Goal: Task Accomplishment & Management: Manage account settings

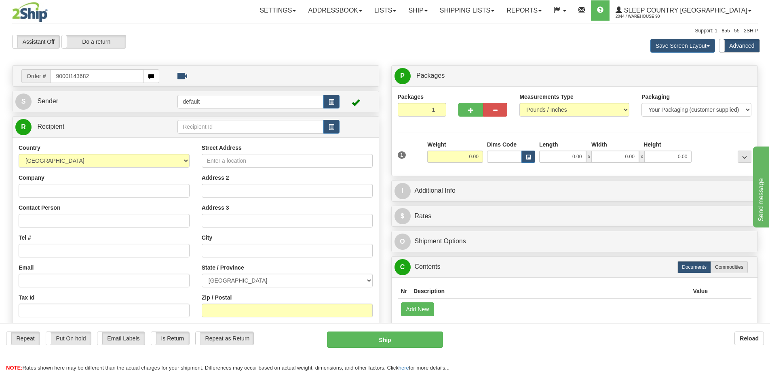
type input "9000I143682"
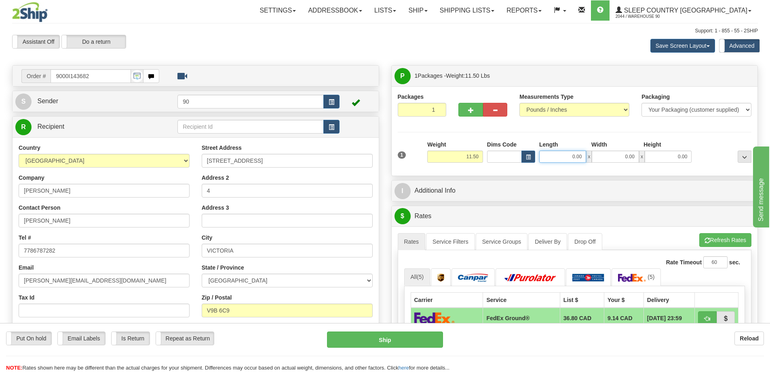
drag, startPoint x: 609, startPoint y: 160, endPoint x: 636, endPoint y: 159, distance: 27.1
click at [636, 159] on div "0.00 x 0.00 x 0.00" at bounding box center [615, 156] width 152 height 12
type input "41.00"
drag, startPoint x: 620, startPoint y: 154, endPoint x: 648, endPoint y: 158, distance: 28.1
click at [648, 158] on div "41.00 x 0.00 x 0.00" at bounding box center [615, 156] width 152 height 12
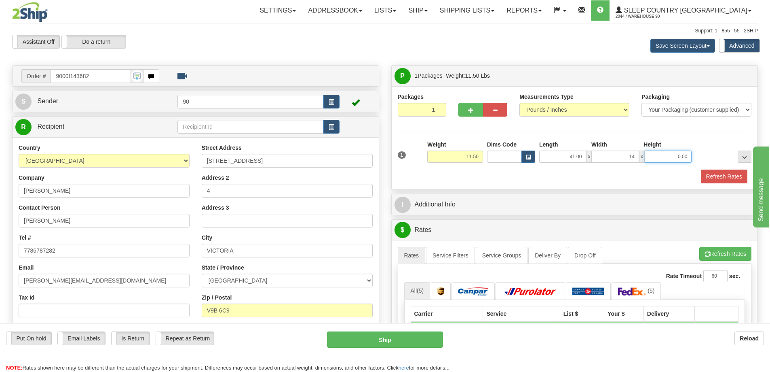
type input "14.00"
drag, startPoint x: 666, startPoint y: 156, endPoint x: 698, endPoint y: 158, distance: 31.6
click at [698, 158] on div "1 Weight 11.50 Dims Code x x" at bounding box center [575, 154] width 358 height 29
type input "14.00"
click at [718, 176] on button "Refresh Rates" at bounding box center [724, 176] width 46 height 14
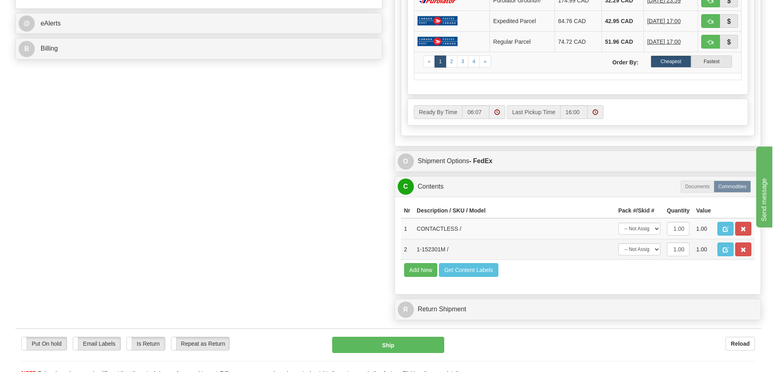
scroll to position [404, 0]
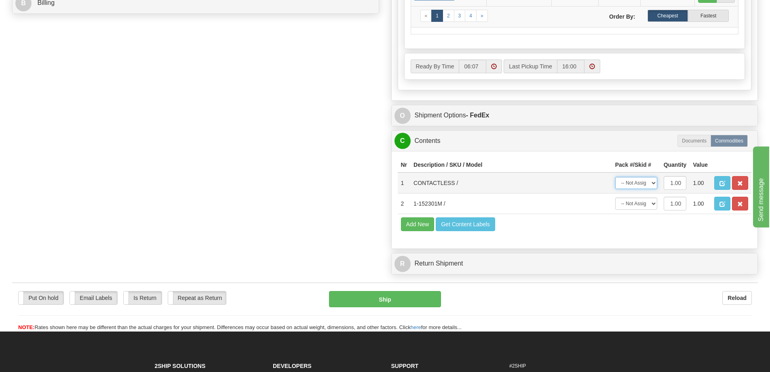
click at [643, 186] on select "-- Not Assigned -- Package 1" at bounding box center [636, 183] width 42 height 12
select select "0"
click at [615, 177] on select "-- Not Assigned -- Package 1" at bounding box center [636, 183] width 42 height 12
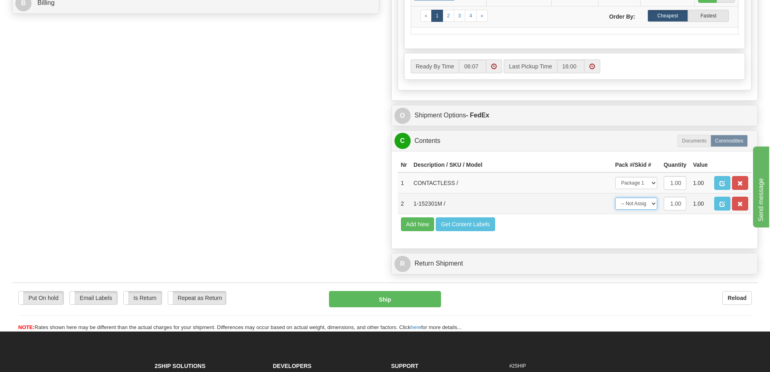
click at [644, 205] on select "-- Not Assigned -- Package 1" at bounding box center [636, 203] width 42 height 12
select select "0"
click at [615, 197] on select "-- Not Assigned -- Package 1" at bounding box center [636, 203] width 42 height 12
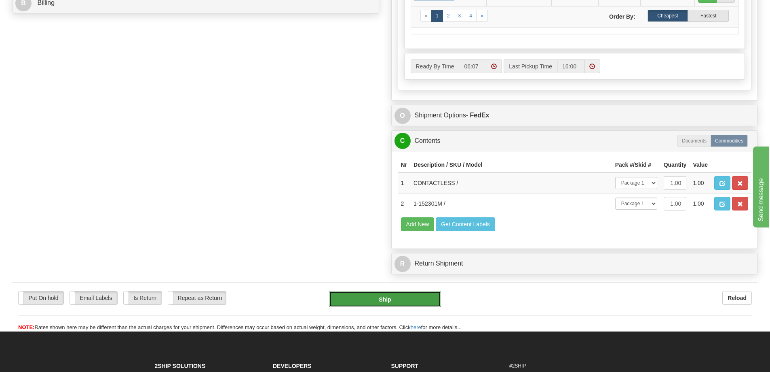
click at [375, 300] on button "Ship" at bounding box center [385, 299] width 112 height 16
type input "92"
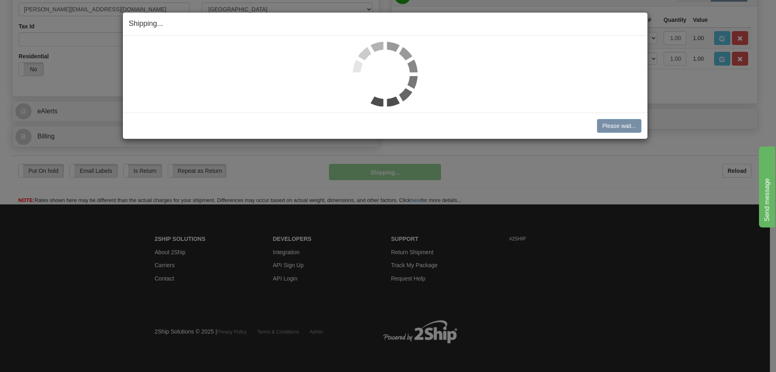
scroll to position [271, 0]
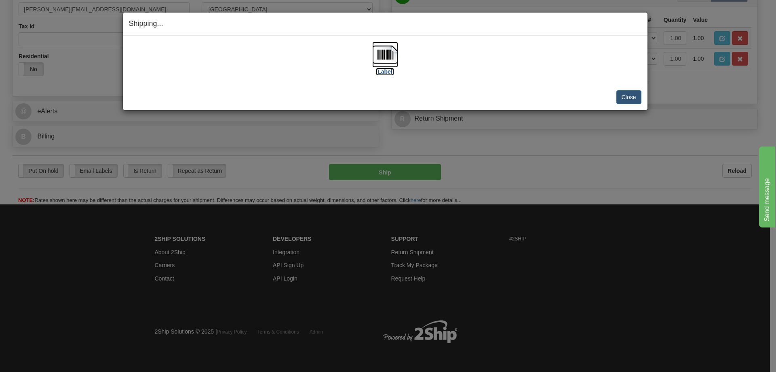
click at [384, 71] on label "[Label]" at bounding box center [385, 72] width 19 height 8
click at [628, 97] on button "Close" at bounding box center [629, 97] width 25 height 14
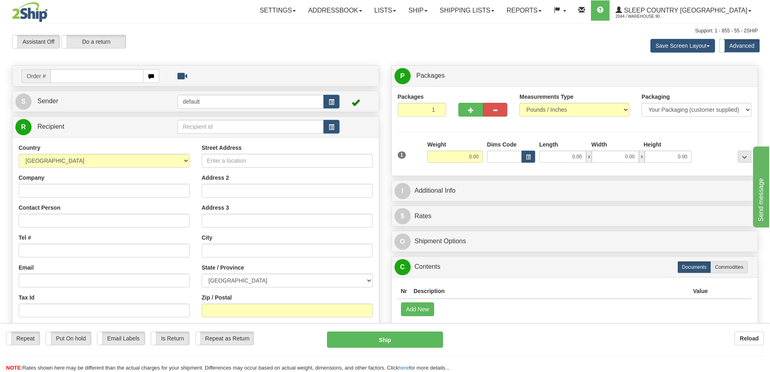
click at [108, 74] on input "text" at bounding box center [97, 76] width 93 height 14
type input "9000I144265"
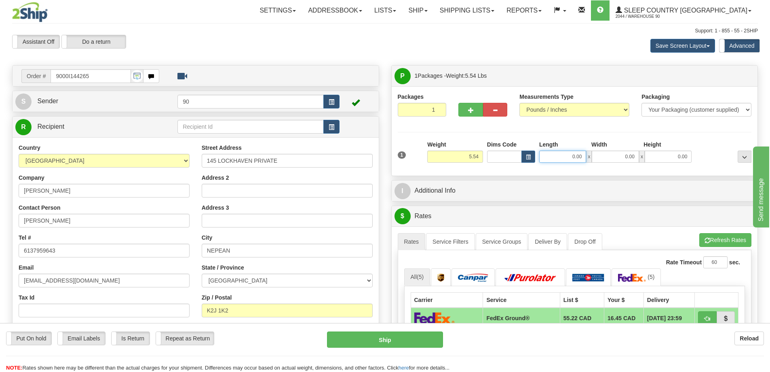
drag, startPoint x: 567, startPoint y: 157, endPoint x: 592, endPoint y: 159, distance: 25.2
click at [591, 159] on div "0.00 x 0.00 x 0.00" at bounding box center [615, 156] width 152 height 12
type input "18.00"
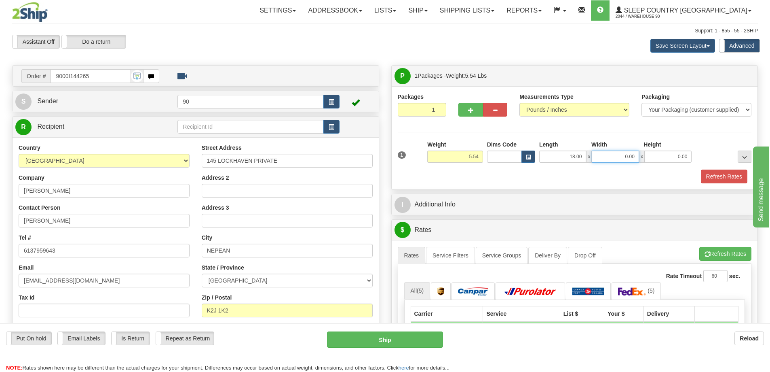
drag, startPoint x: 621, startPoint y: 156, endPoint x: 664, endPoint y: 163, distance: 43.4
click at [661, 163] on div "1 Weight 5.54 Dims Code x x" at bounding box center [575, 154] width 358 height 29
type input "8.00"
drag, startPoint x: 670, startPoint y: 158, endPoint x: 704, endPoint y: 158, distance: 33.6
click at [704, 158] on div "1 Weight 5.54 Dims Code x x" at bounding box center [575, 154] width 358 height 29
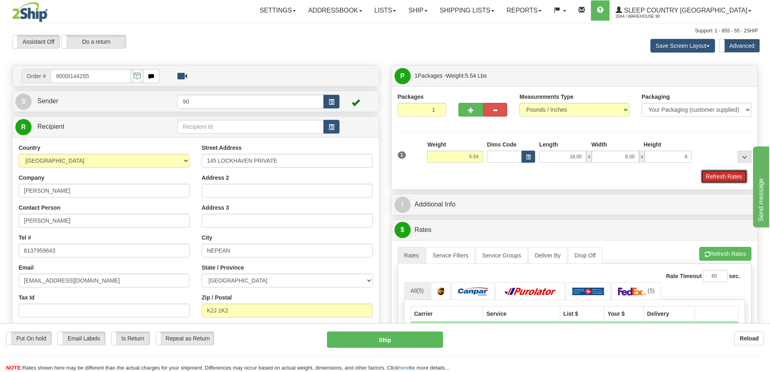
type input "8.00"
click at [723, 182] on button "Refresh Rates" at bounding box center [724, 176] width 46 height 14
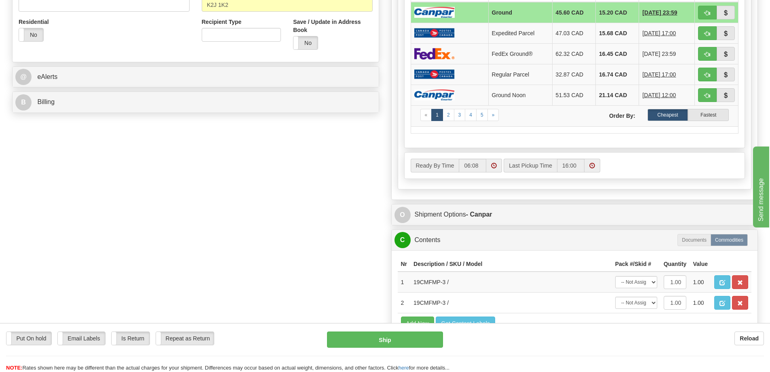
scroll to position [323, 0]
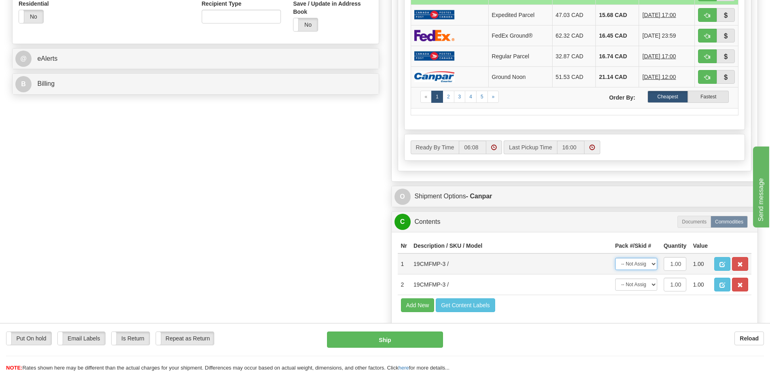
drag, startPoint x: 637, startPoint y: 264, endPoint x: 636, endPoint y: 270, distance: 5.7
click at [637, 267] on select "-- Not Assigned -- Package 1" at bounding box center [636, 264] width 42 height 12
select select "0"
click at [615, 258] on select "-- Not Assigned -- Package 1" at bounding box center [636, 264] width 42 height 12
drag, startPoint x: 633, startPoint y: 285, endPoint x: 634, endPoint y: 290, distance: 4.5
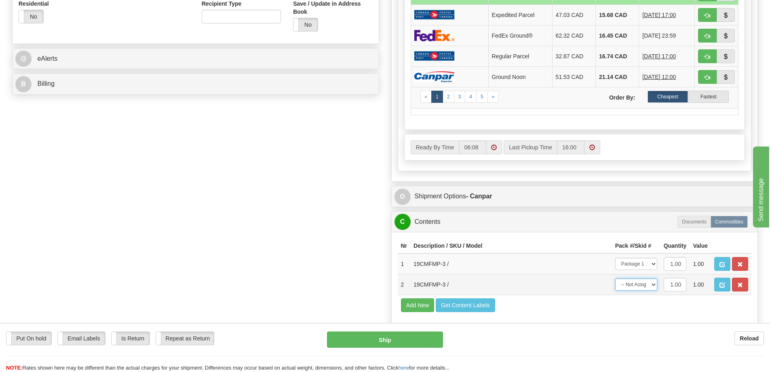
click at [634, 287] on select "-- Not Assigned -- Package 1" at bounding box center [636, 284] width 42 height 12
select select "0"
click at [615, 278] on select "-- Not Assigned -- Package 1" at bounding box center [636, 284] width 42 height 12
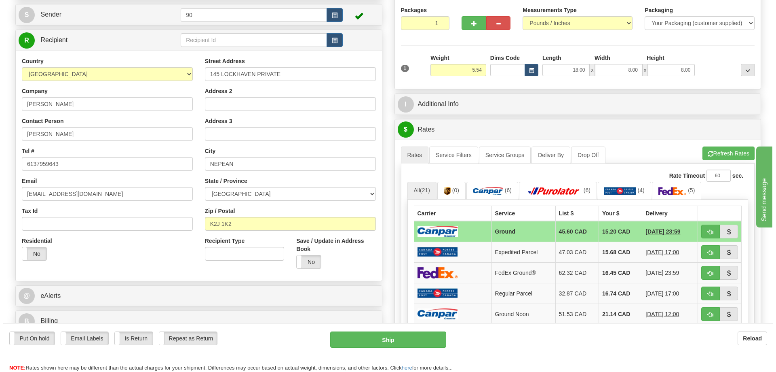
scroll to position [81, 0]
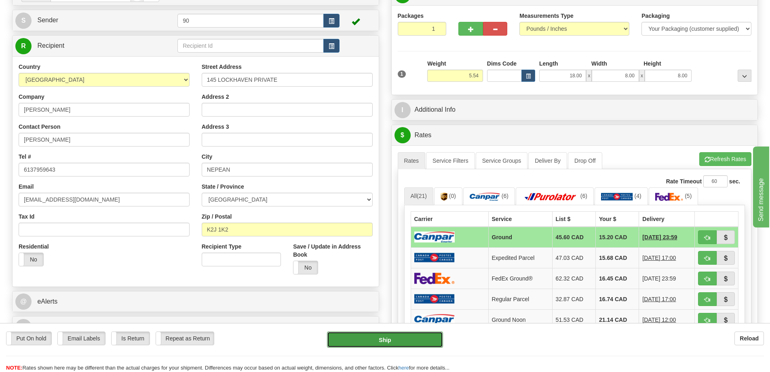
click at [368, 342] on button "Ship" at bounding box center [385, 339] width 116 height 16
type input "1"
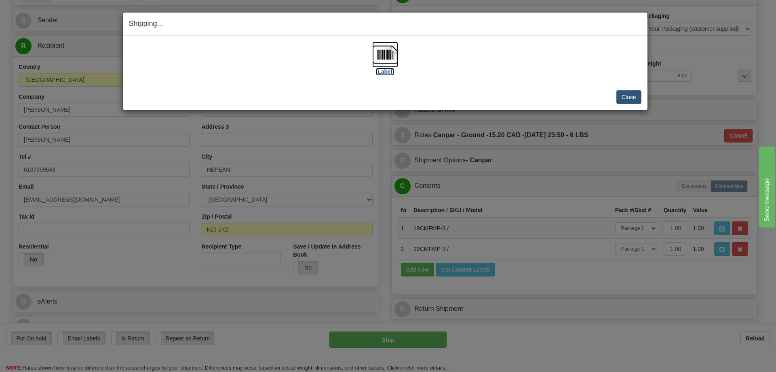
click at [387, 70] on label "[Label]" at bounding box center [385, 72] width 19 height 8
click at [630, 97] on button "Close" at bounding box center [629, 97] width 25 height 14
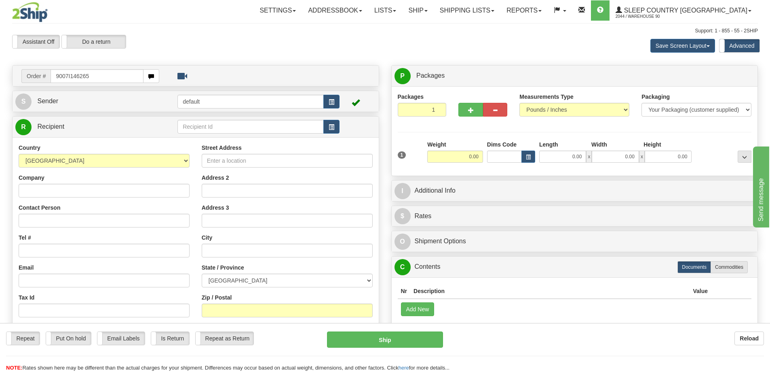
type input "9007I146265"
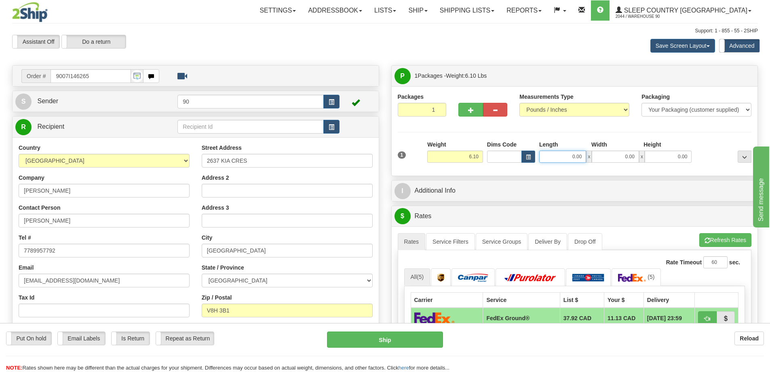
drag, startPoint x: 568, startPoint y: 154, endPoint x: 596, endPoint y: 152, distance: 27.6
click at [595, 152] on div "0.00 x 0.00 x 0.00" at bounding box center [615, 156] width 152 height 12
type input "41.00"
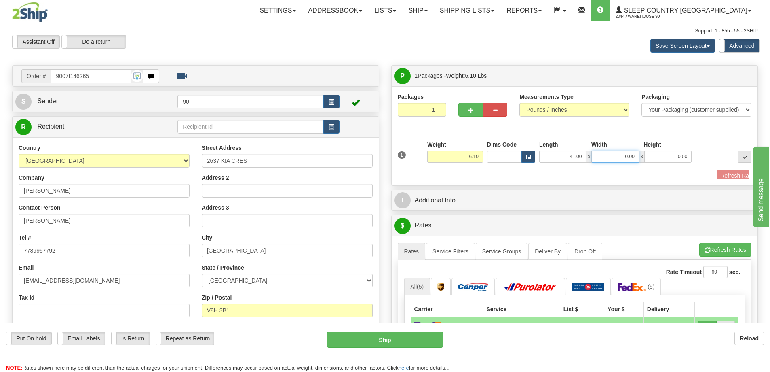
drag, startPoint x: 606, startPoint y: 157, endPoint x: 639, endPoint y: 155, distance: 33.2
click at [639, 155] on div "41.00 x 0.00 x 0.00" at bounding box center [615, 156] width 152 height 12
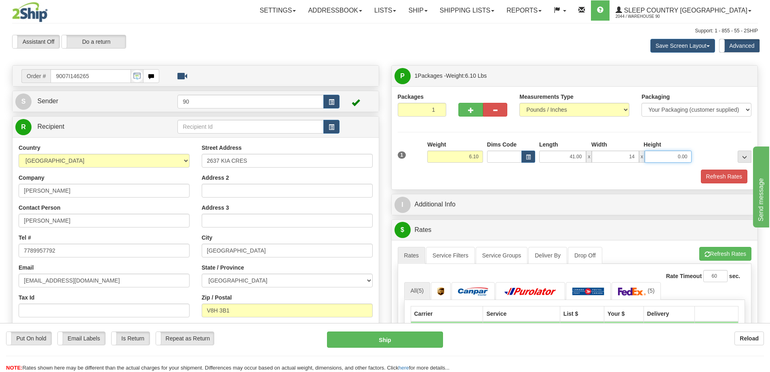
type input "14.00"
drag, startPoint x: 675, startPoint y: 159, endPoint x: 693, endPoint y: 156, distance: 18.4
click at [688, 159] on input "0.00" at bounding box center [668, 156] width 47 height 12
type input "6.00"
click at [713, 175] on button "Refresh Rates" at bounding box center [724, 176] width 46 height 14
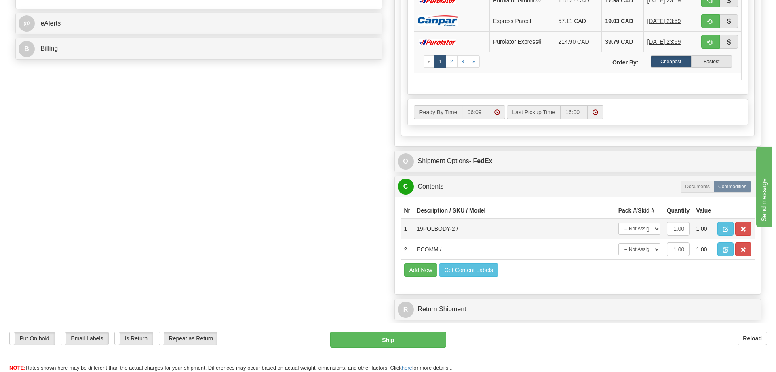
scroll to position [364, 0]
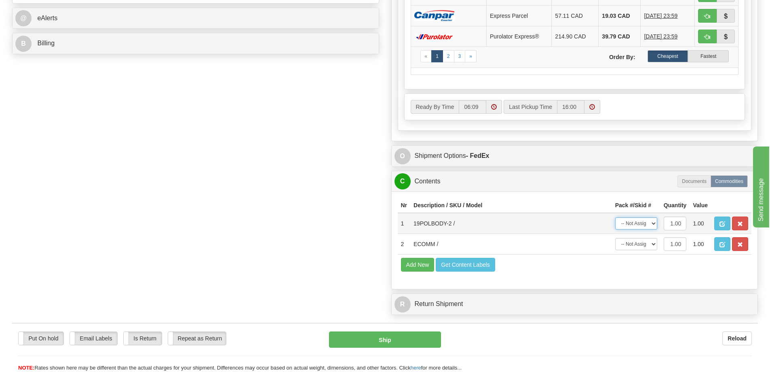
click at [646, 225] on select "-- Not Assigned -- Package 1" at bounding box center [636, 223] width 42 height 12
select select "0"
click at [615, 217] on select "-- Not Assigned -- Package 1" at bounding box center [636, 223] width 42 height 12
click at [640, 243] on select "-- Not Assigned -- Package 1" at bounding box center [636, 244] width 42 height 12
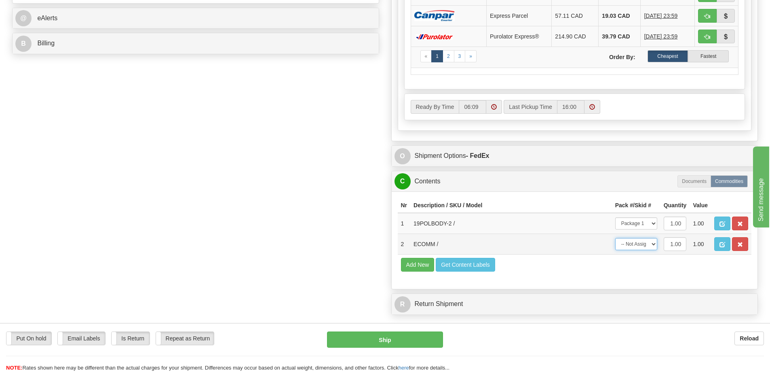
select select "0"
click at [615, 238] on select "-- Not Assigned -- Package 1" at bounding box center [636, 244] width 42 height 12
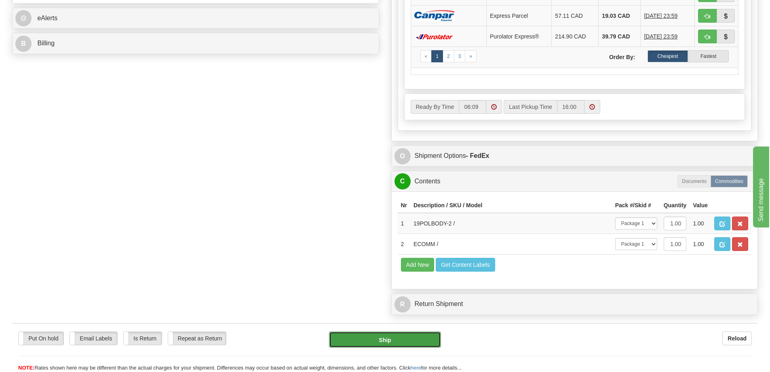
click at [412, 336] on button "Ship" at bounding box center [385, 339] width 112 height 16
type input "92"
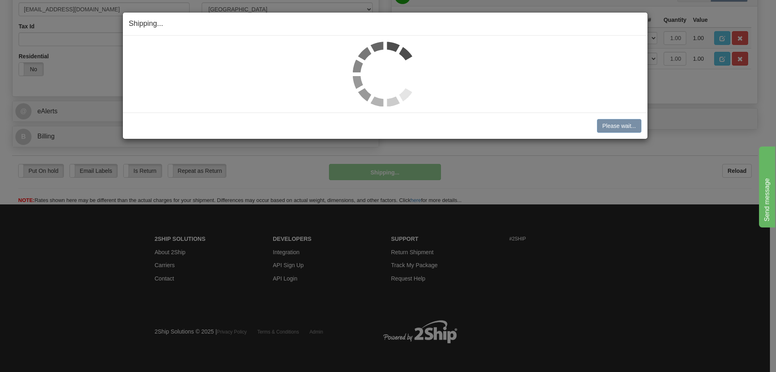
scroll to position [271, 0]
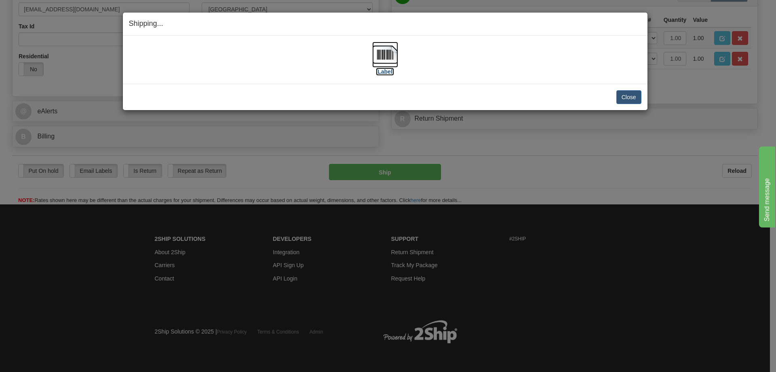
click at [385, 71] on label "[Label]" at bounding box center [385, 72] width 19 height 8
click at [628, 96] on button "Close" at bounding box center [629, 97] width 25 height 14
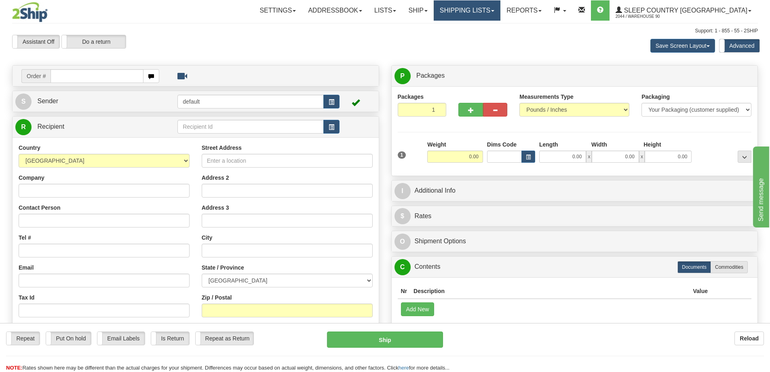
click at [497, 14] on link "Shipping lists" at bounding box center [467, 10] width 67 height 20
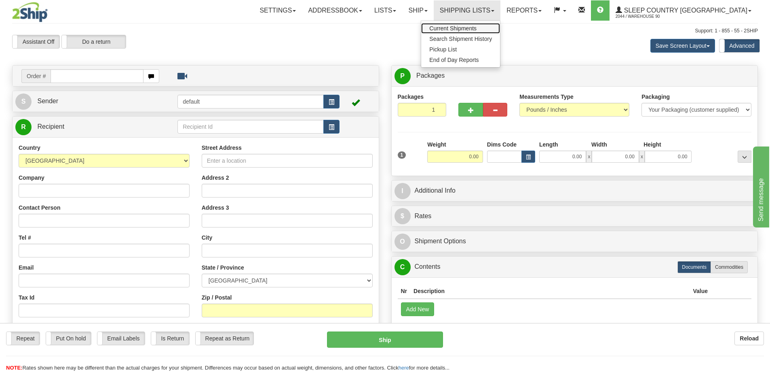
click at [477, 27] on span "Current Shipments" at bounding box center [452, 28] width 47 height 6
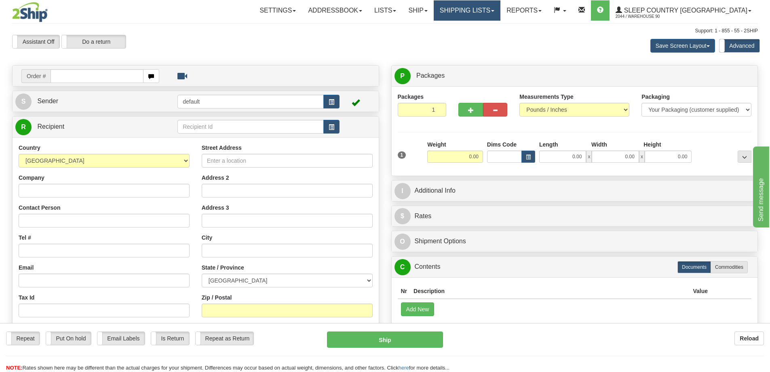
click at [501, 13] on link "Shipping lists" at bounding box center [467, 10] width 67 height 20
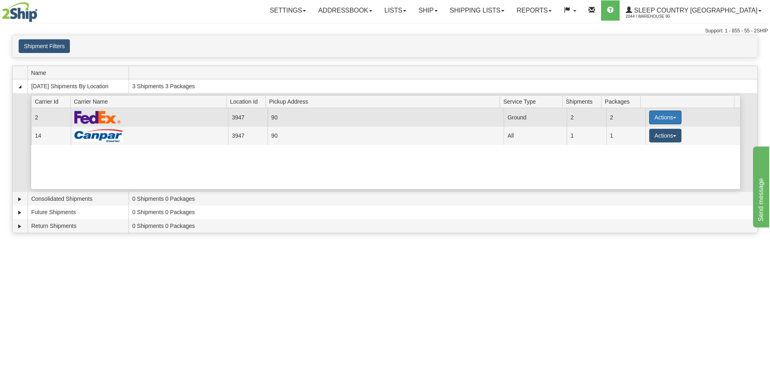
click at [661, 121] on button "Actions" at bounding box center [665, 117] width 32 height 14
click at [643, 142] on span "Close" at bounding box center [634, 143] width 19 height 6
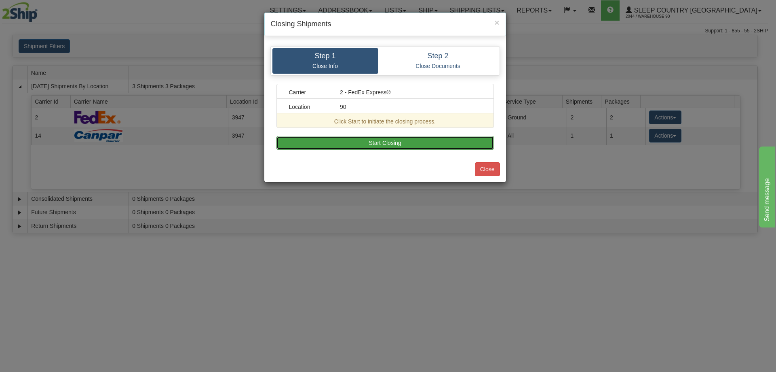
click at [483, 145] on button "Start Closing" at bounding box center [386, 143] width 218 height 14
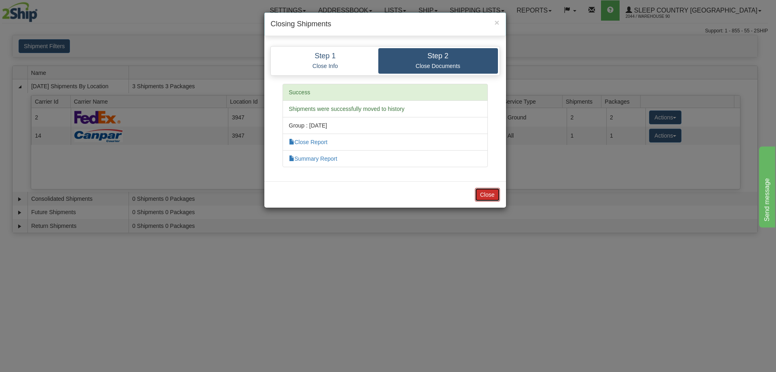
click at [488, 191] on button "Close" at bounding box center [487, 195] width 25 height 14
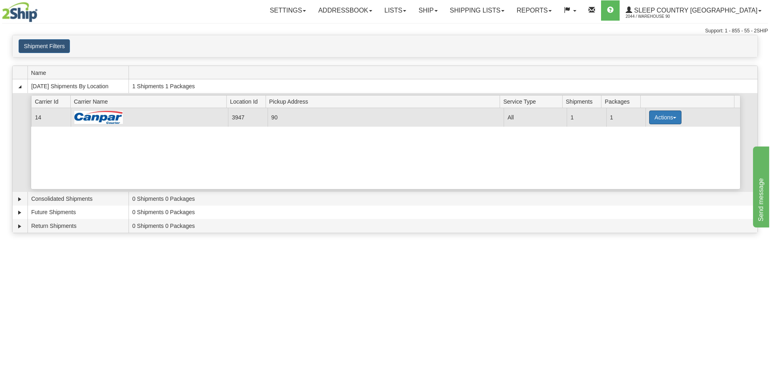
click at [661, 118] on button "Actions" at bounding box center [665, 117] width 32 height 14
click at [648, 143] on link "Close" at bounding box center [649, 143] width 65 height 11
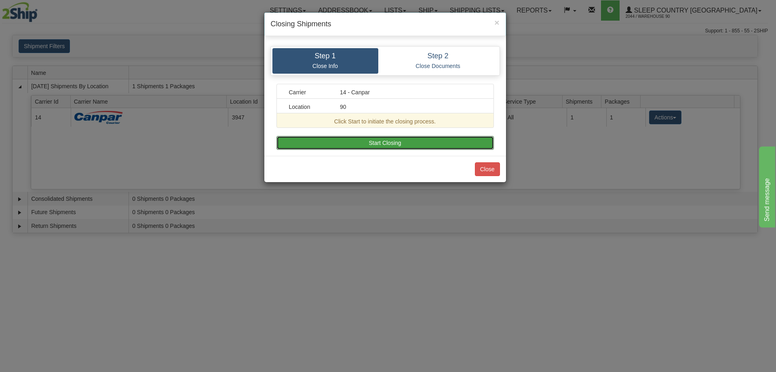
click at [442, 142] on button "Start Closing" at bounding box center [386, 143] width 218 height 14
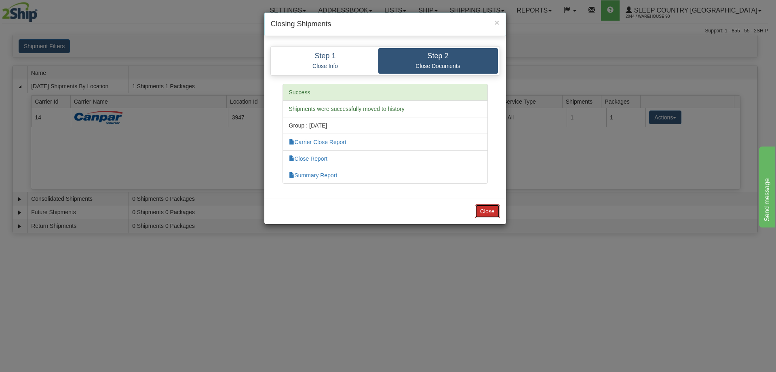
click at [495, 211] on button "Close" at bounding box center [487, 211] width 25 height 14
